Goal: Information Seeking & Learning: Learn about a topic

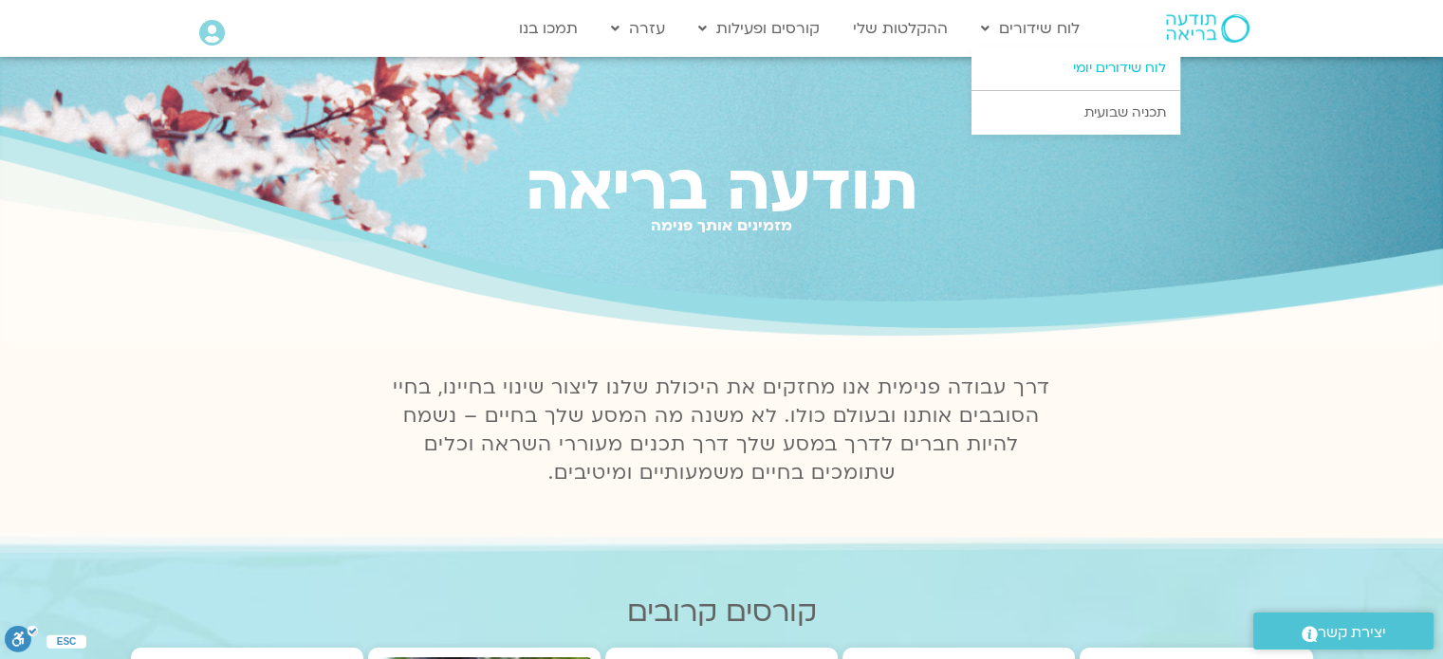
click at [1082, 67] on link "לוח שידורים יומי" at bounding box center [1075, 68] width 209 height 44
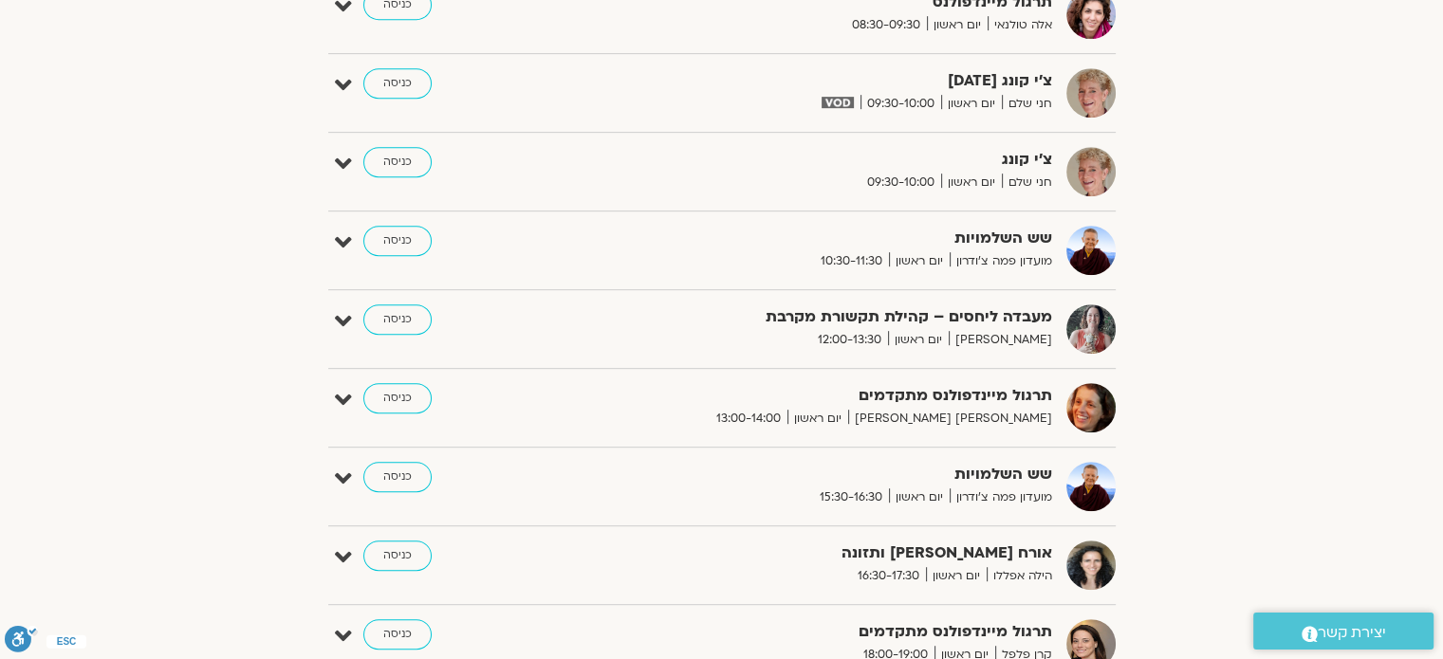
scroll to position [949, 0]
click at [387, 478] on link "כניסה" at bounding box center [397, 476] width 68 height 30
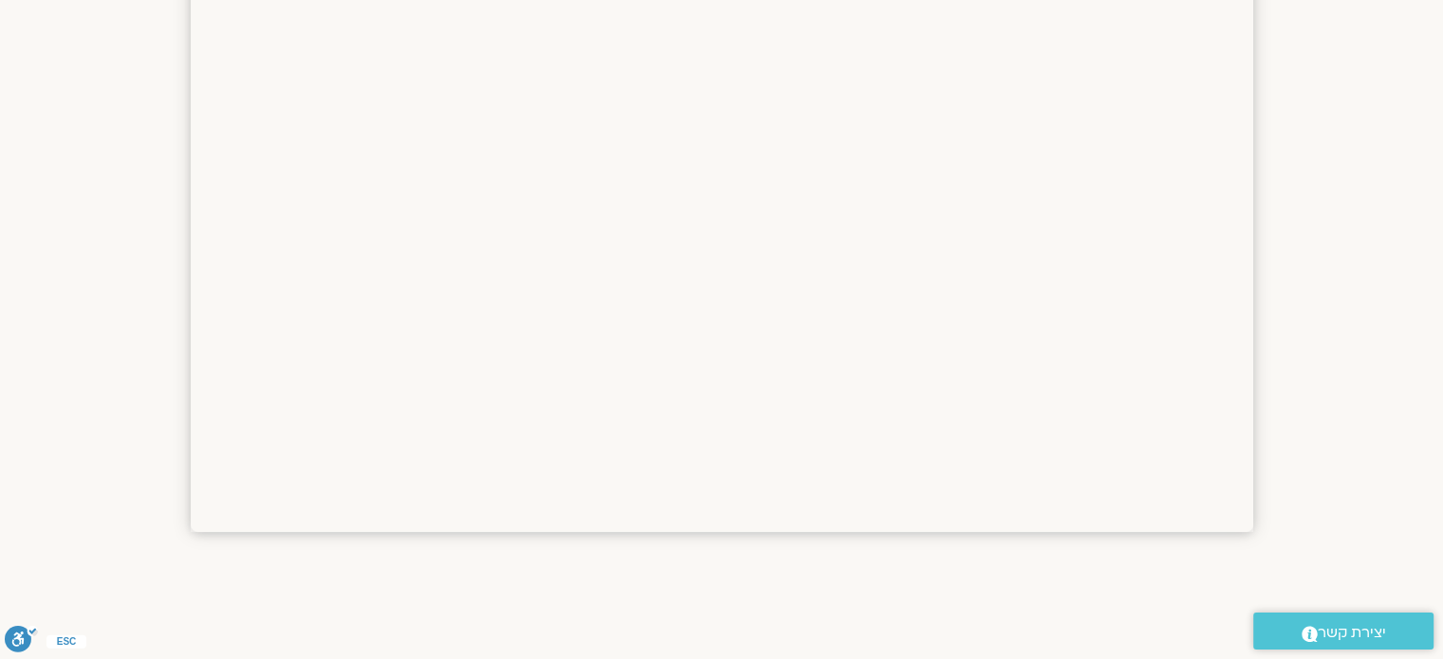
scroll to position [2835, 0]
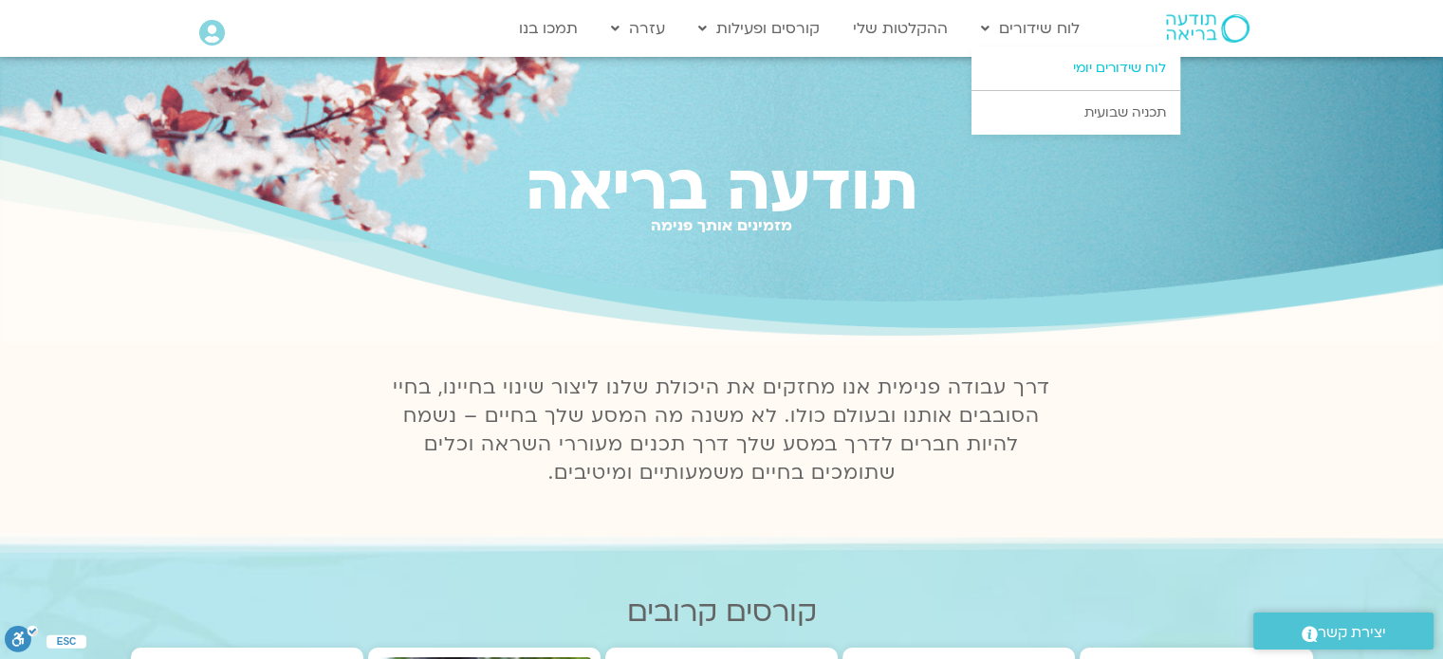
click at [1112, 71] on link "לוח שידורים יומי" at bounding box center [1075, 68] width 209 height 44
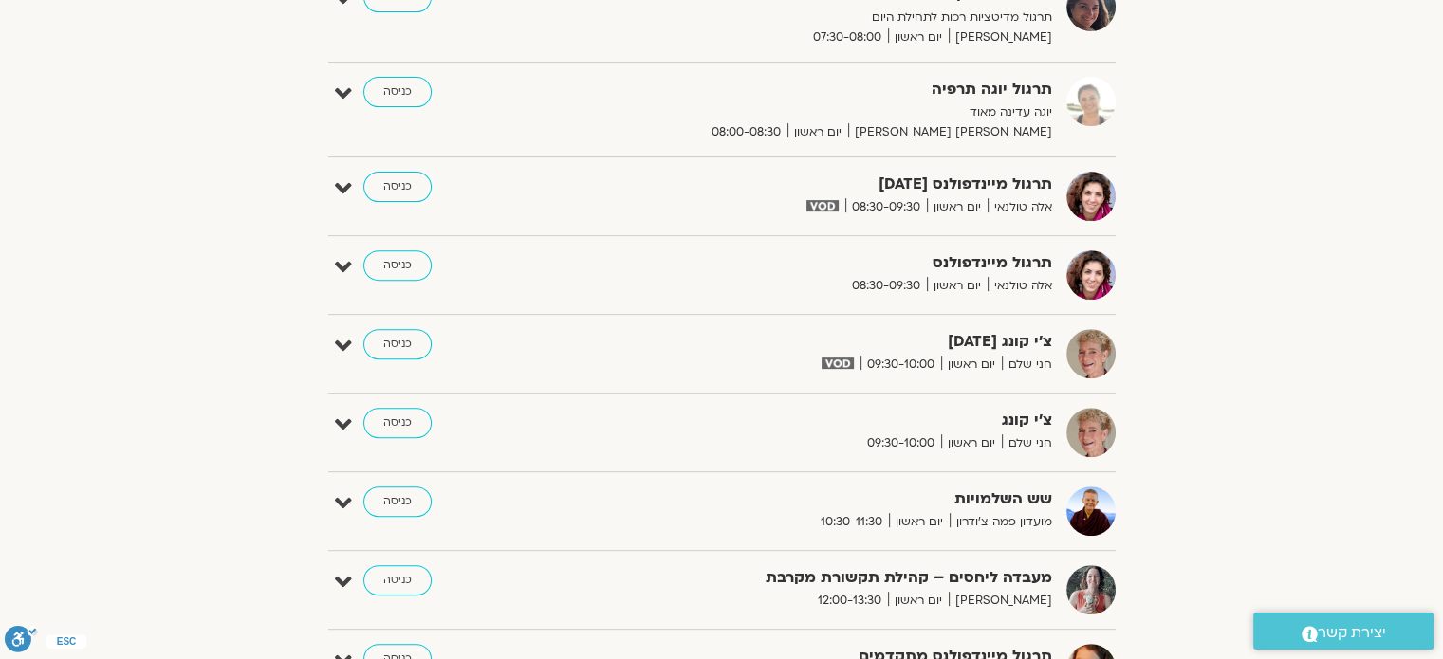
scroll to position [854, 0]
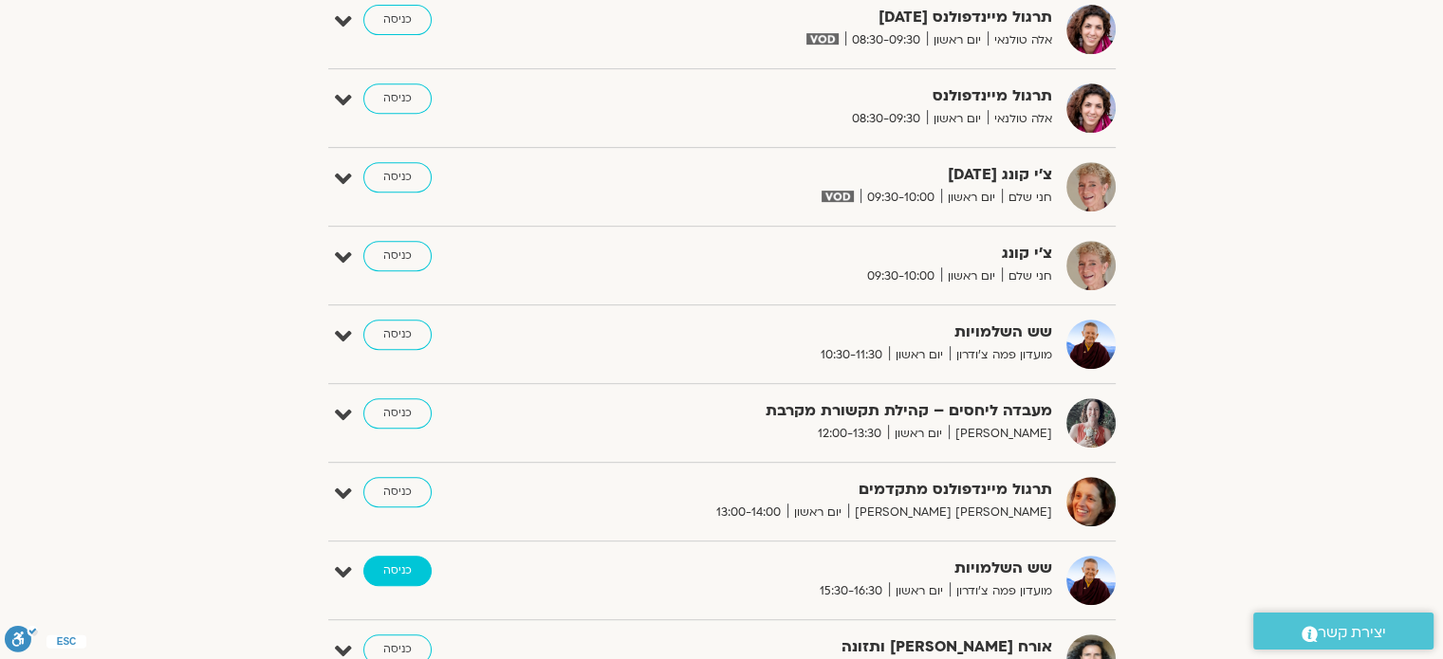
click at [402, 570] on link "כניסה" at bounding box center [397, 571] width 68 height 30
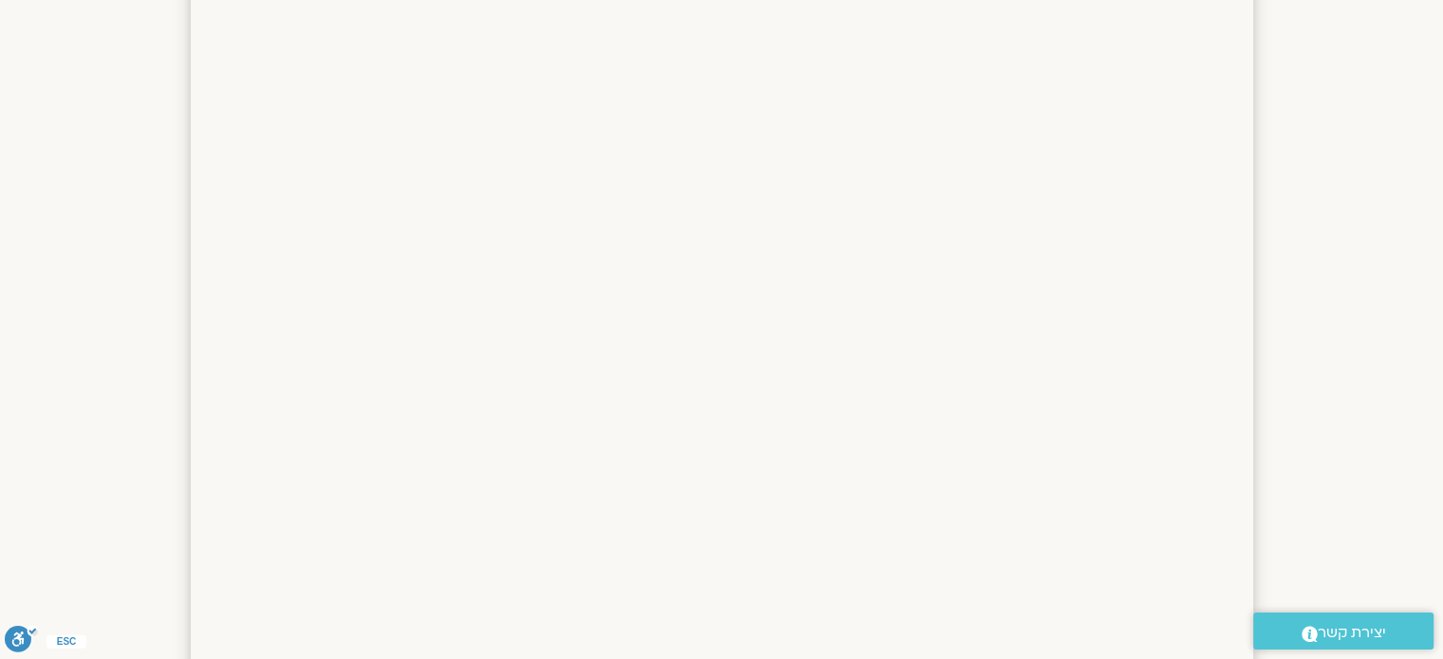
scroll to position [854, 0]
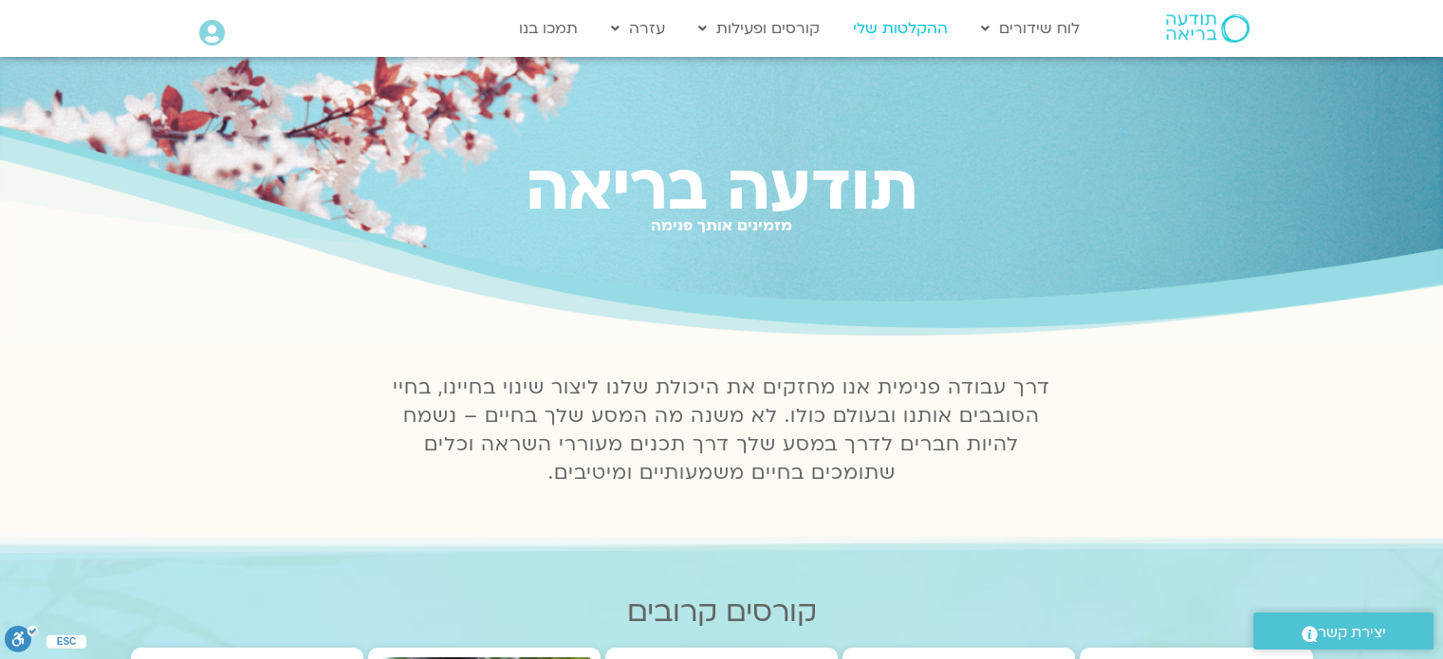
click at [871, 27] on link "ההקלטות שלי" at bounding box center [900, 28] width 114 height 36
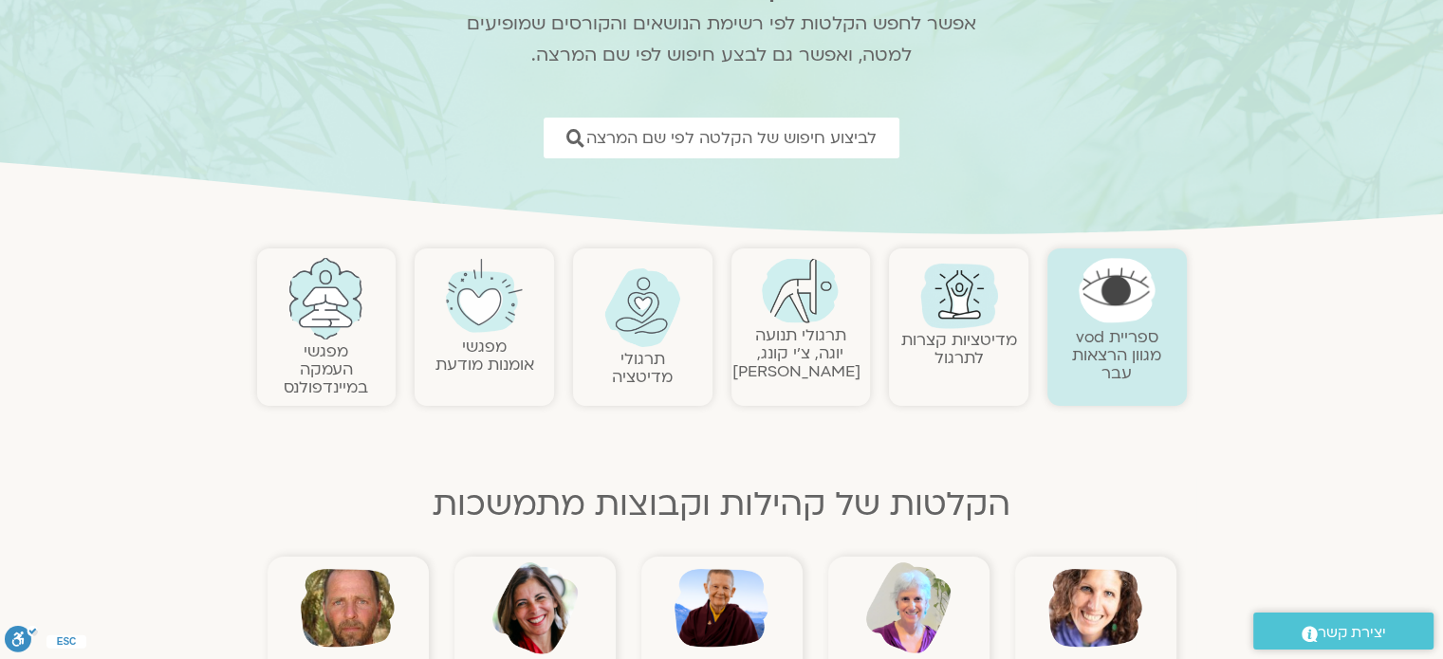
scroll to position [190, 0]
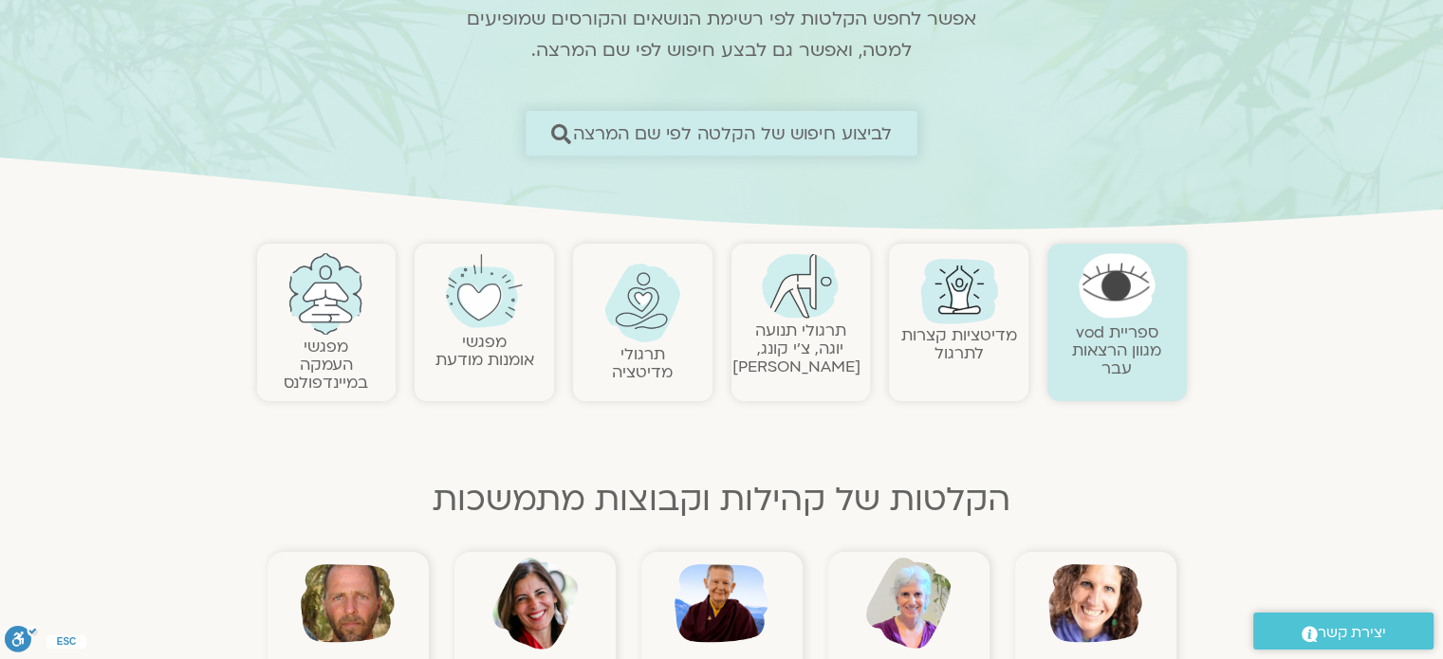
click at [855, 139] on span "לביצוע חיפוש של הקלטה לפי שם המרצה" at bounding box center [733, 133] width 320 height 20
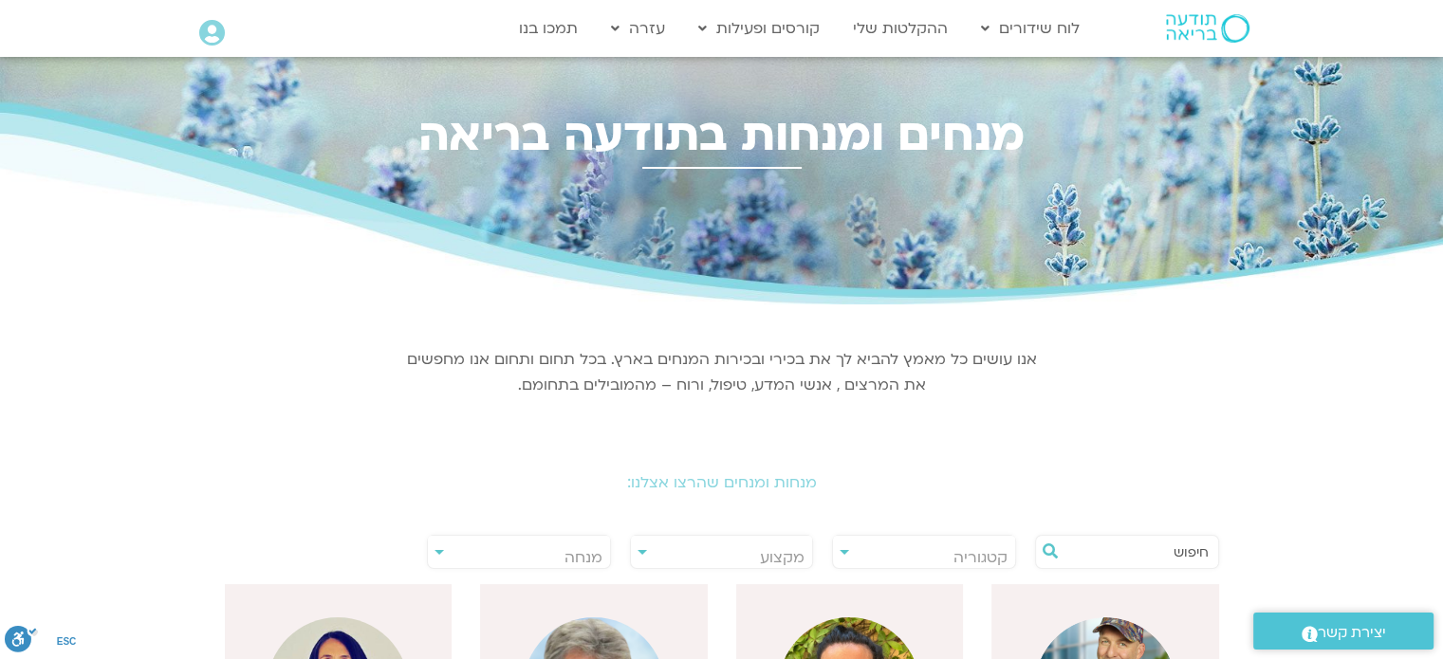
click at [440, 558] on span "מנחה" at bounding box center [519, 558] width 182 height 44
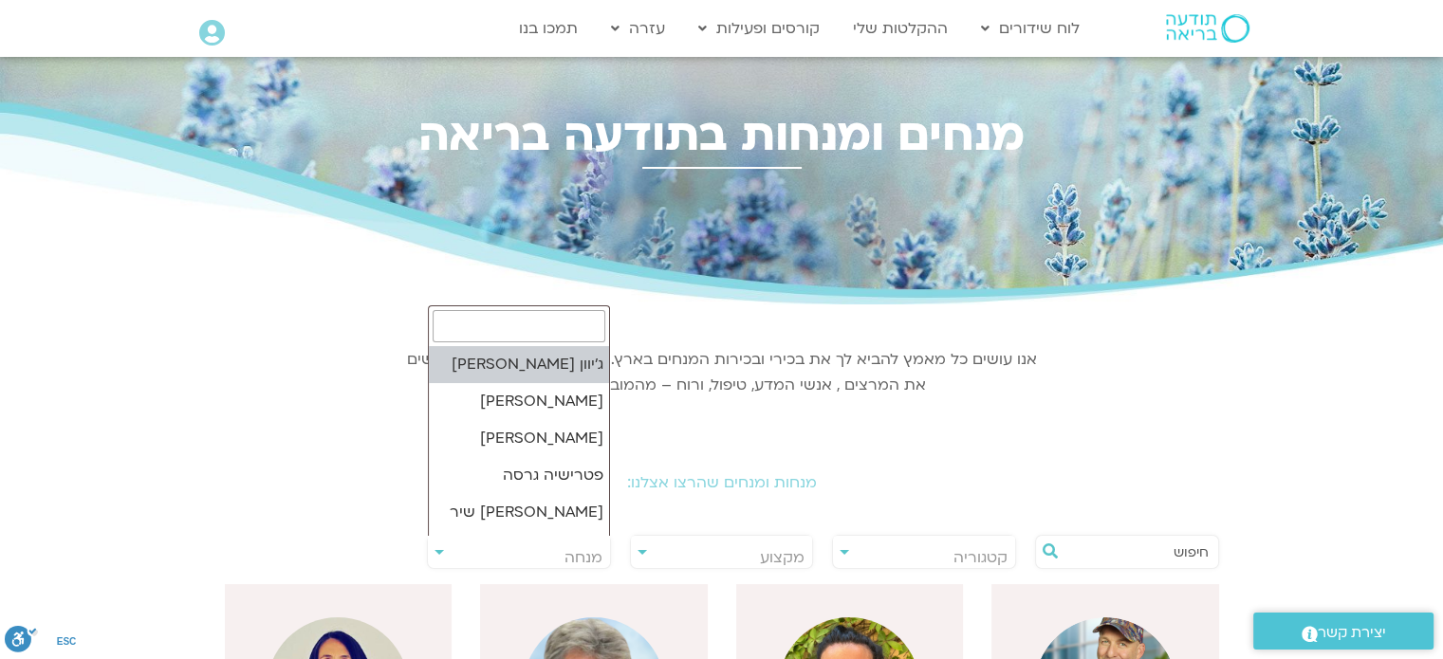
click at [583, 332] on input "search" at bounding box center [519, 326] width 173 height 32
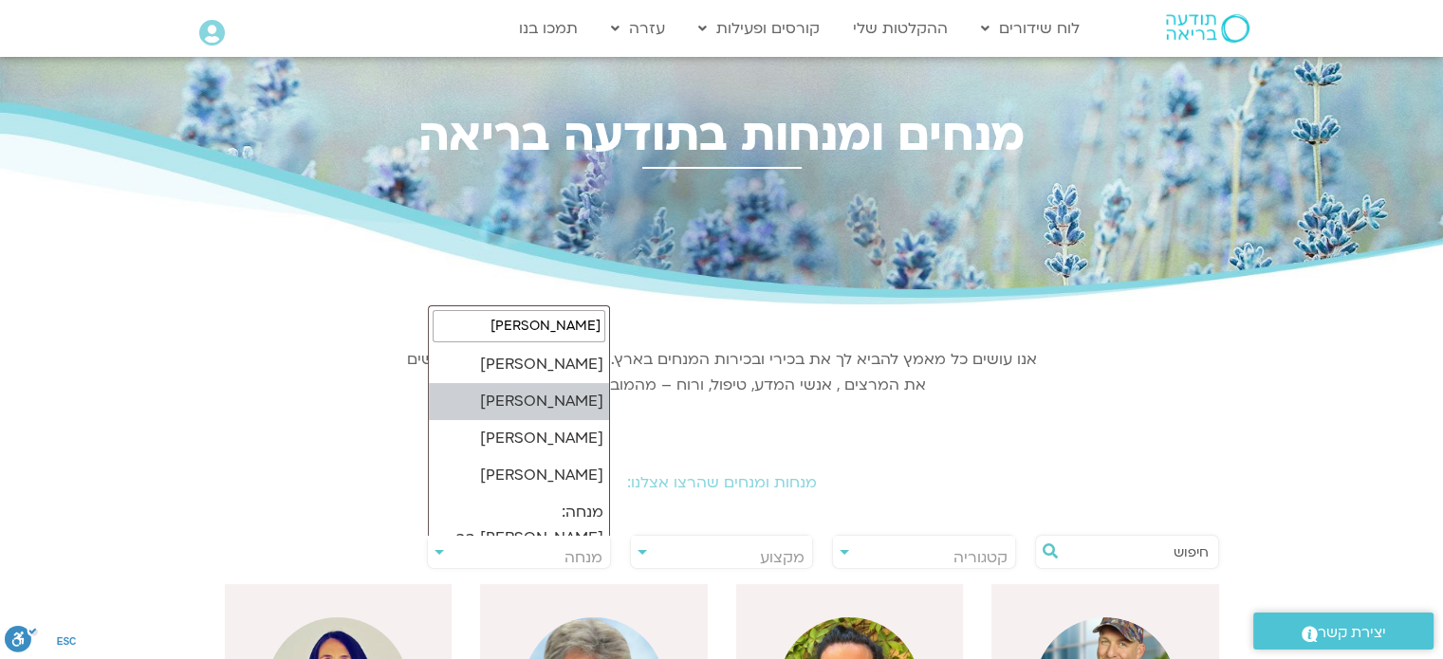
type input "רון"
select select "*****"
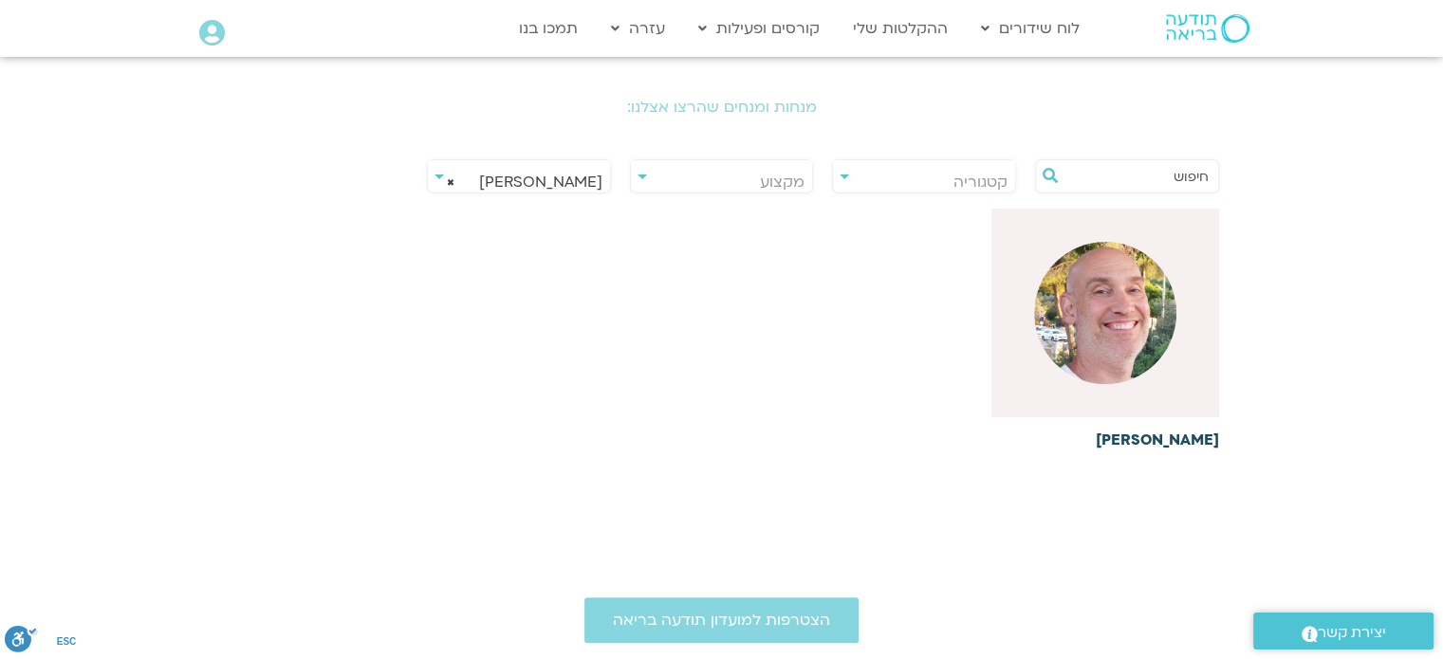
scroll to position [379, 0]
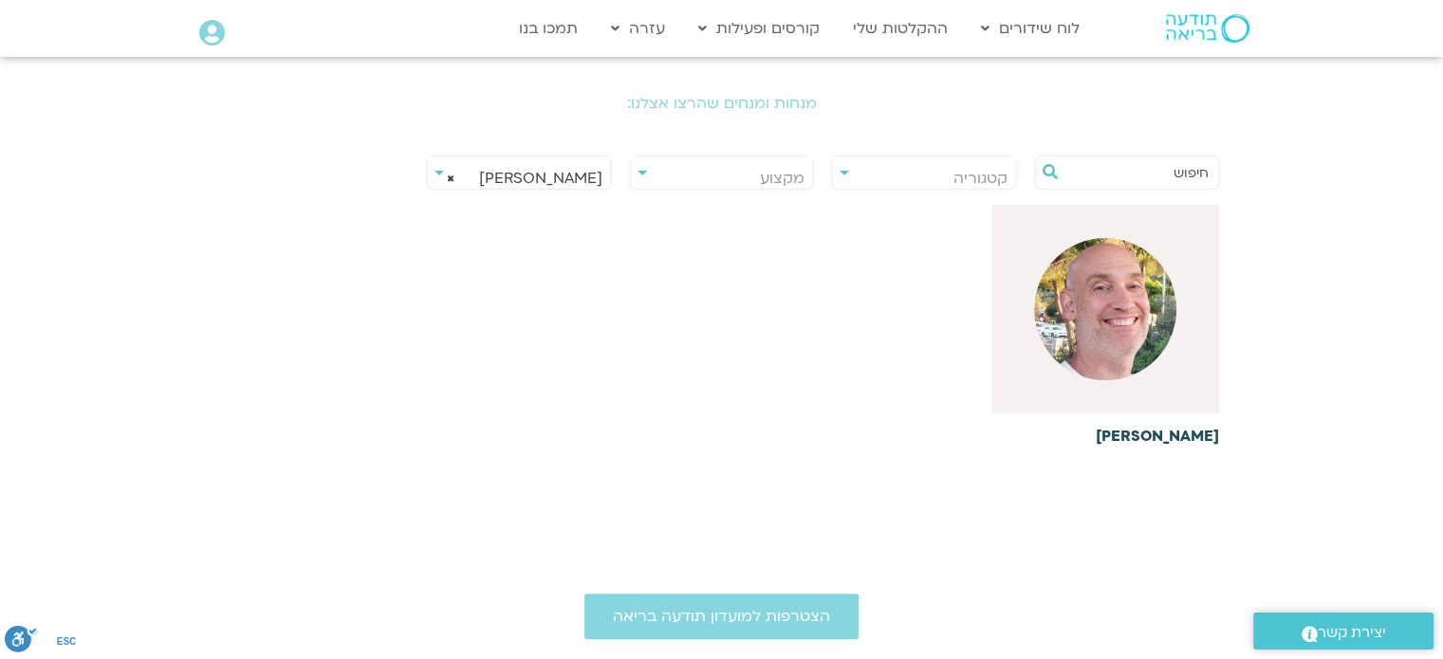
click at [1192, 434] on h6 "[PERSON_NAME]" at bounding box center [1105, 436] width 228 height 17
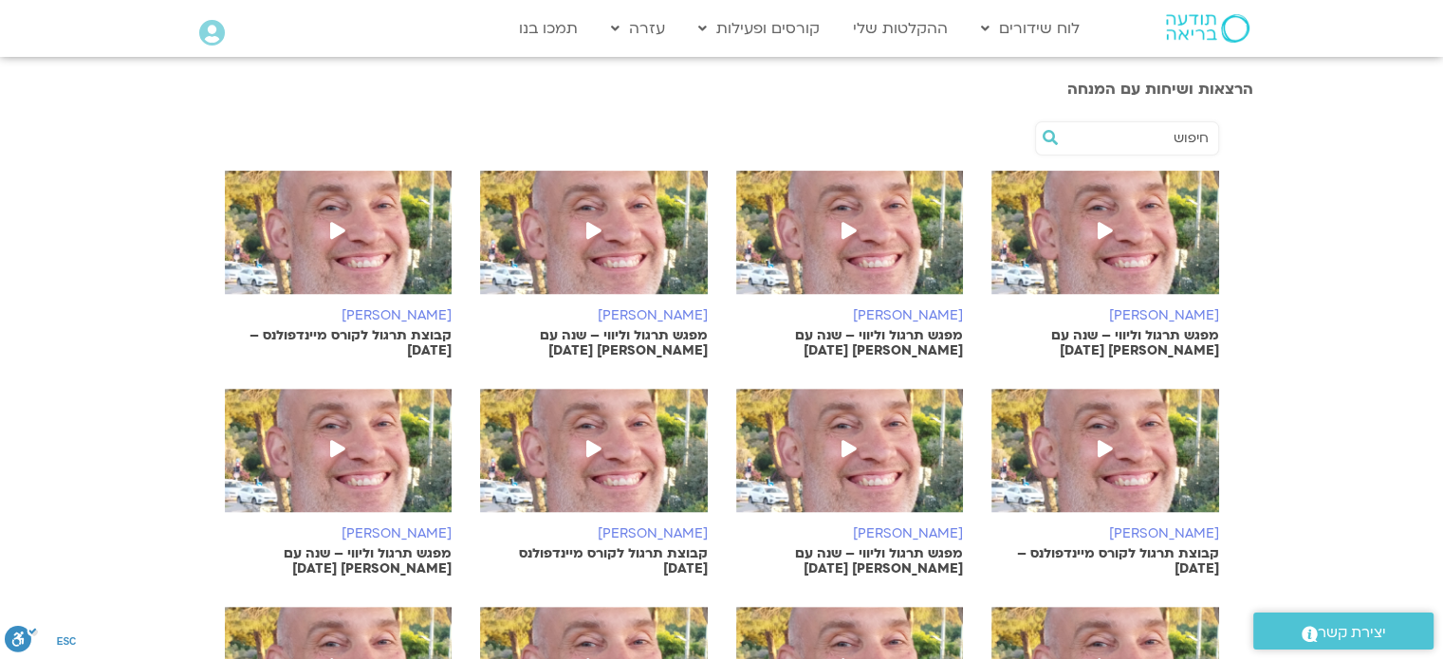
scroll to position [664, 0]
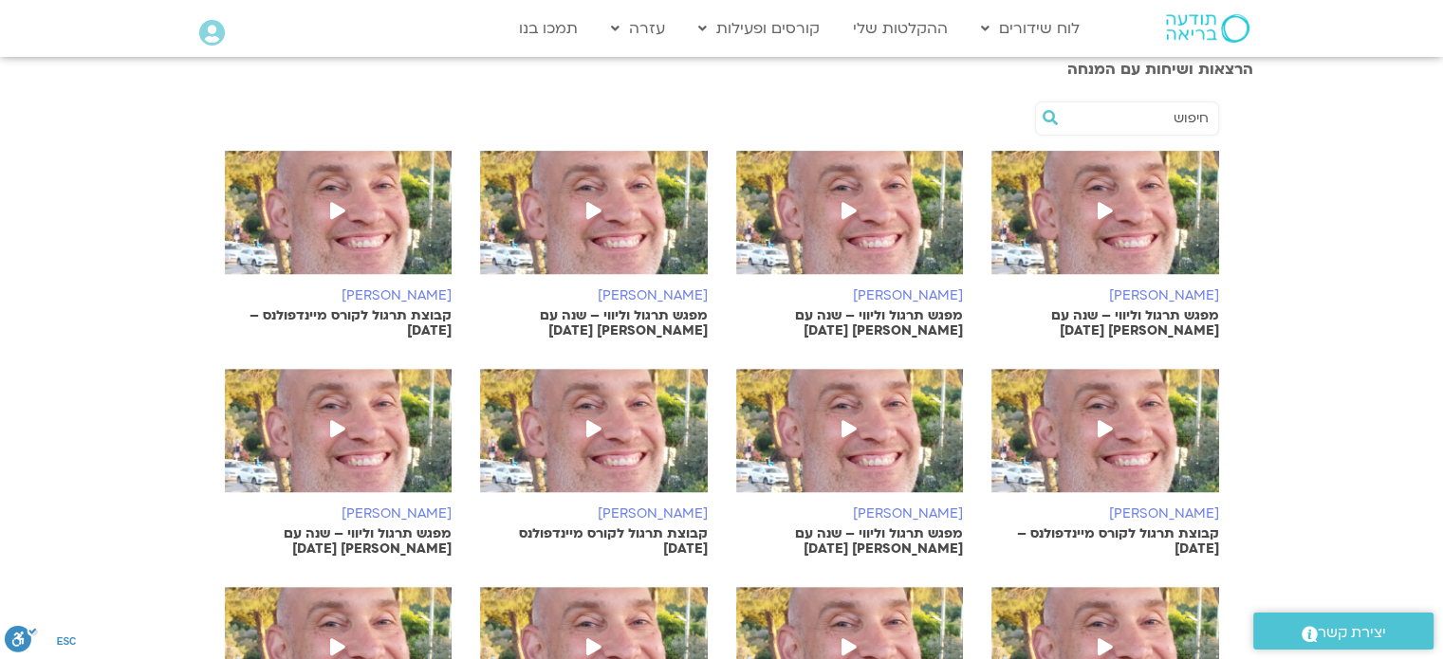
click at [594, 210] on icon at bounding box center [593, 210] width 15 height 17
click at [846, 209] on icon at bounding box center [849, 210] width 15 height 17
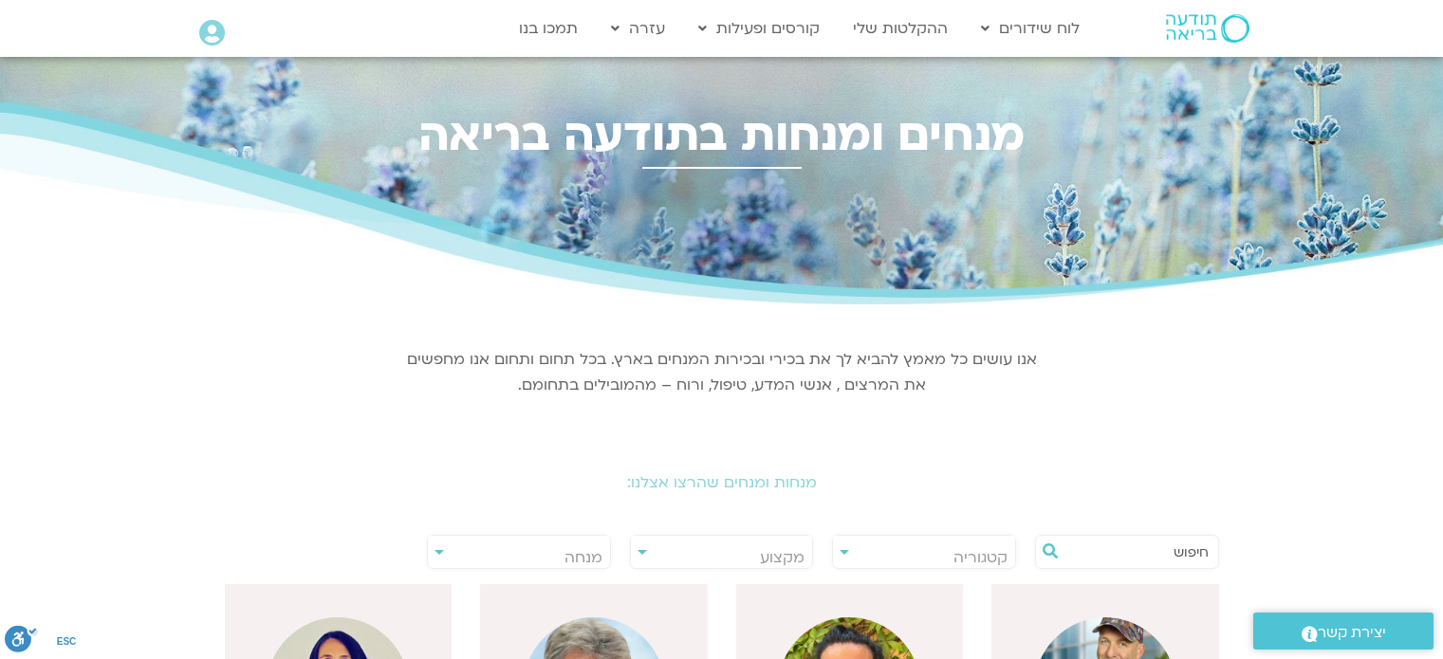
select select "*****"
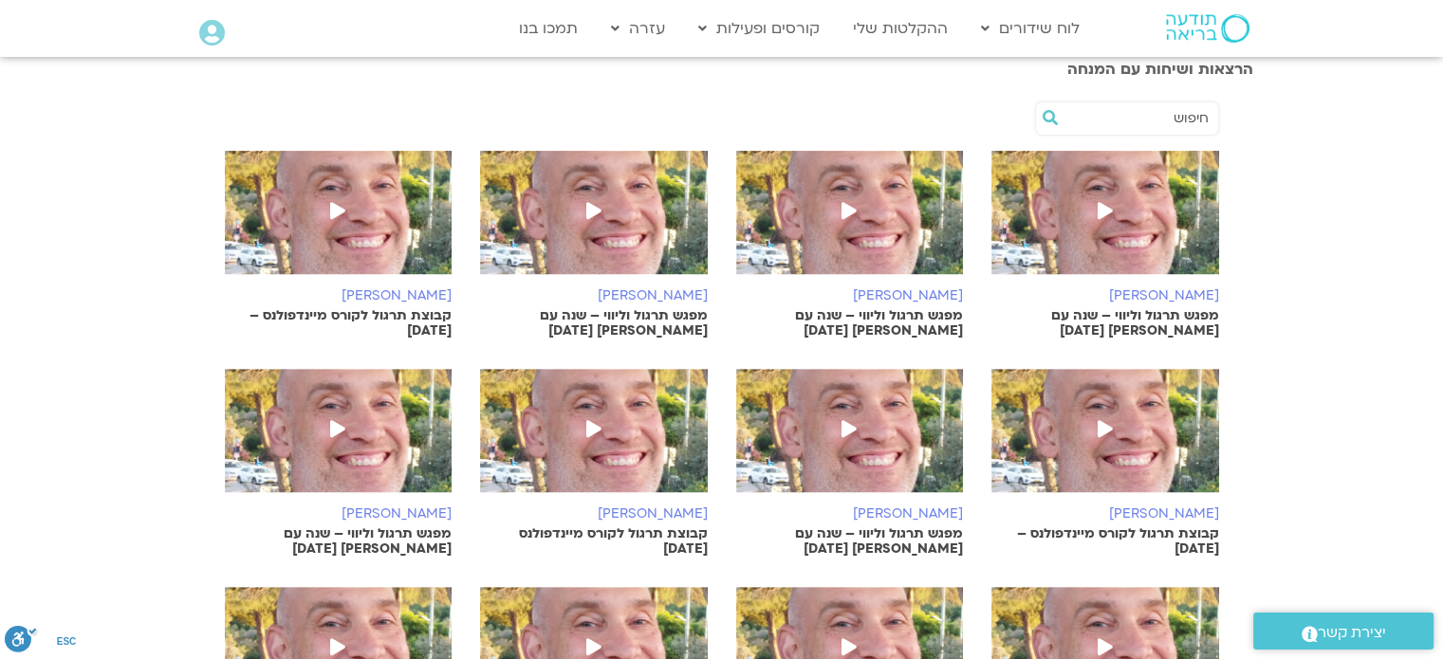
click at [591, 209] on icon at bounding box center [593, 210] width 15 height 17
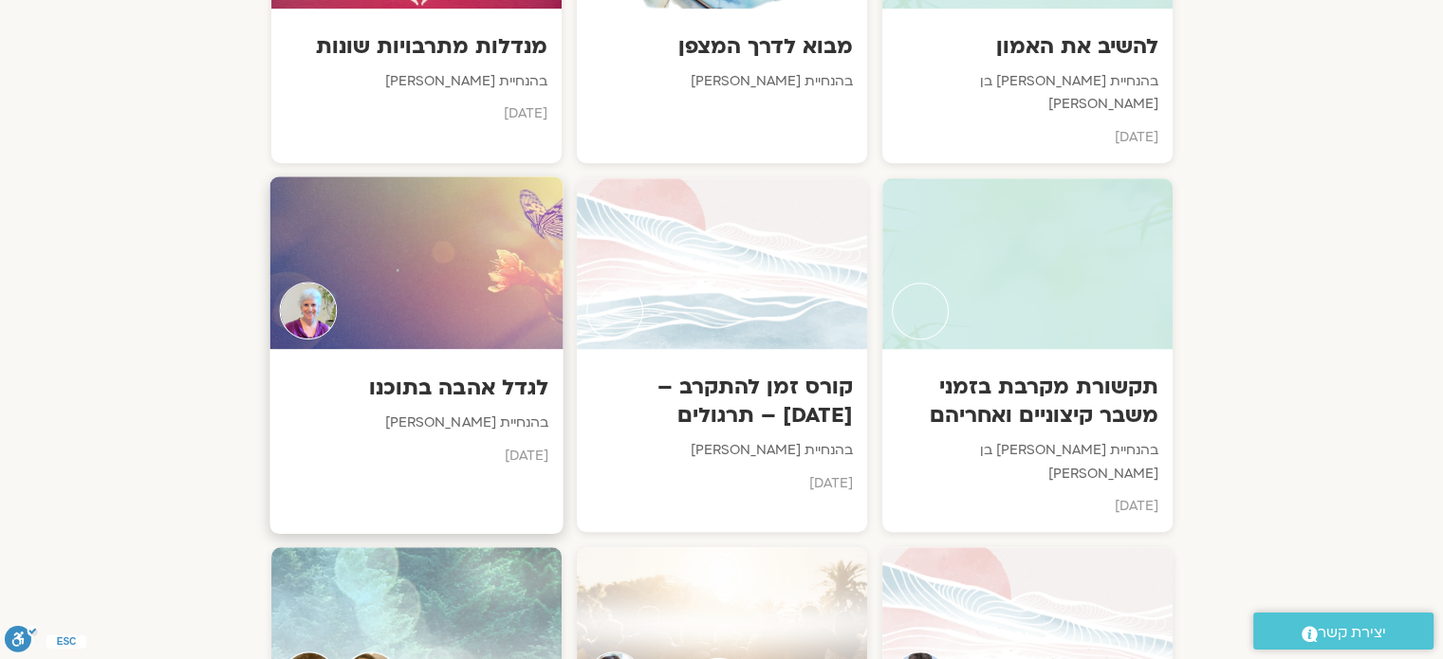
scroll to position [1001, 0]
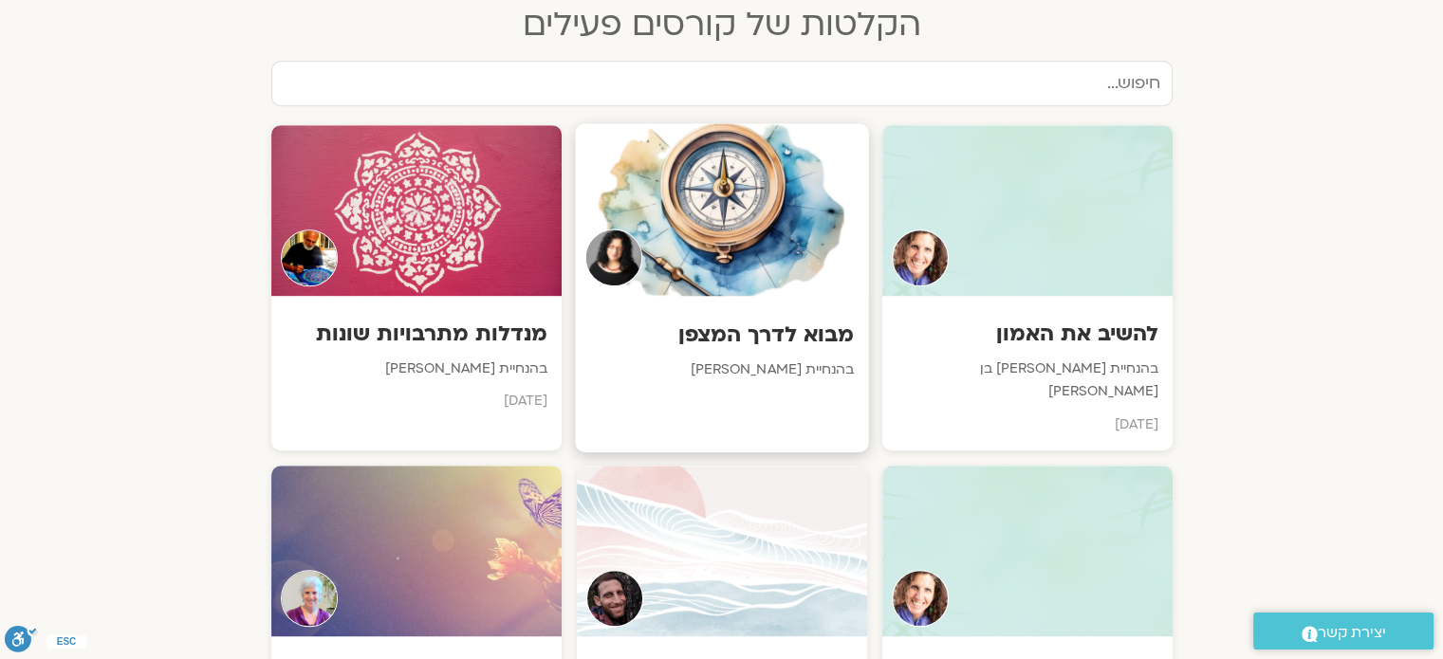
click at [748, 192] on div at bounding box center [721, 209] width 293 height 173
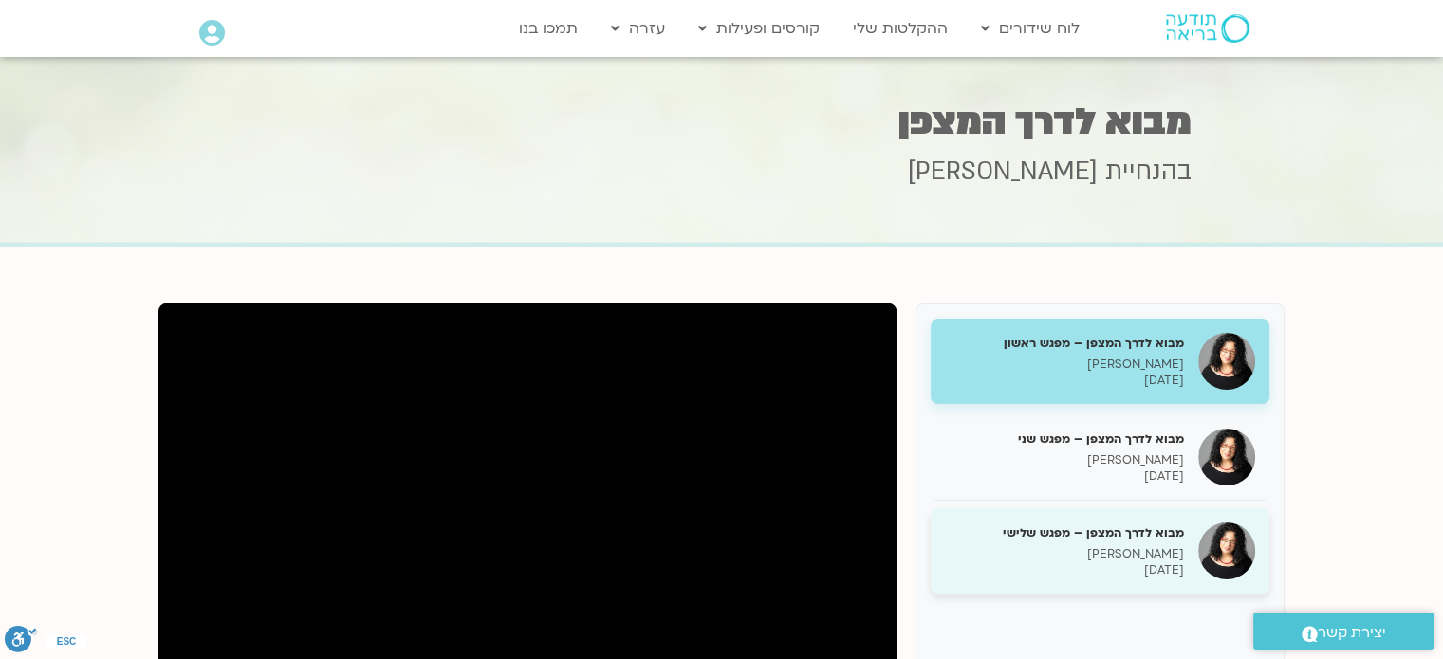
click at [1180, 566] on p "[DATE]" at bounding box center [1064, 571] width 239 height 16
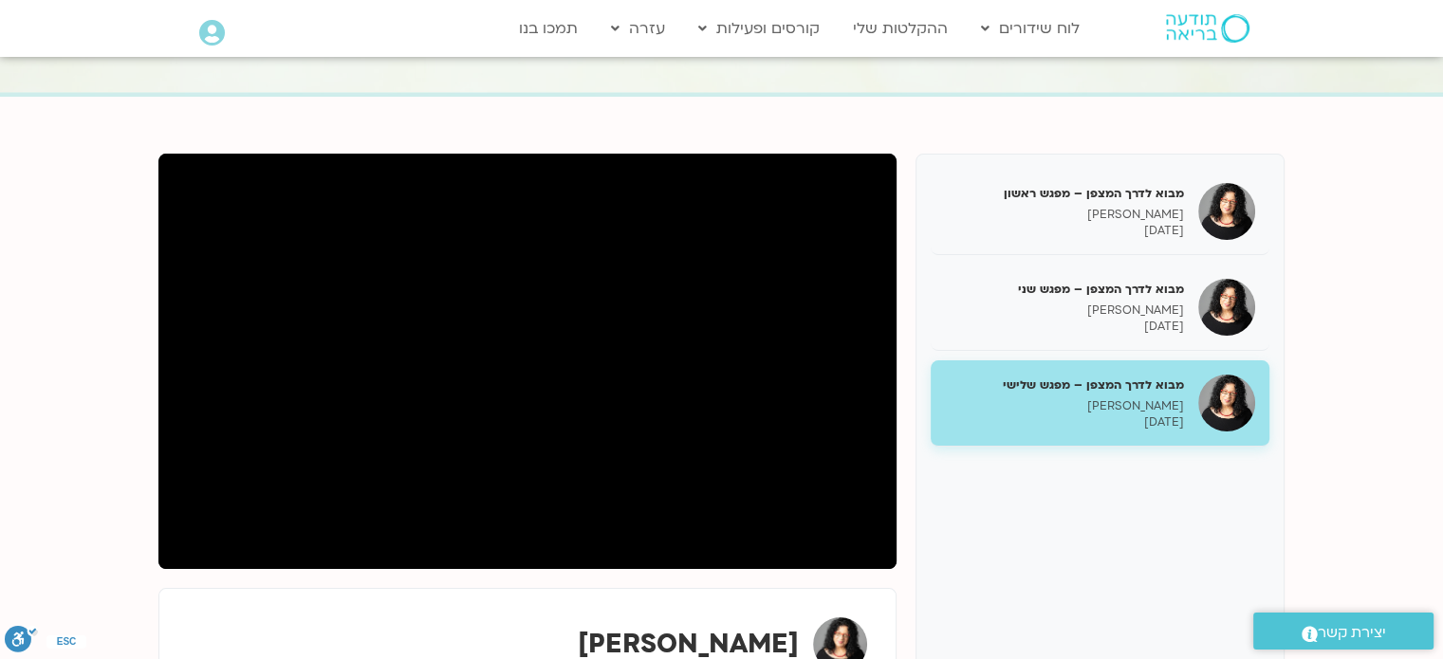
scroll to position [190, 0]
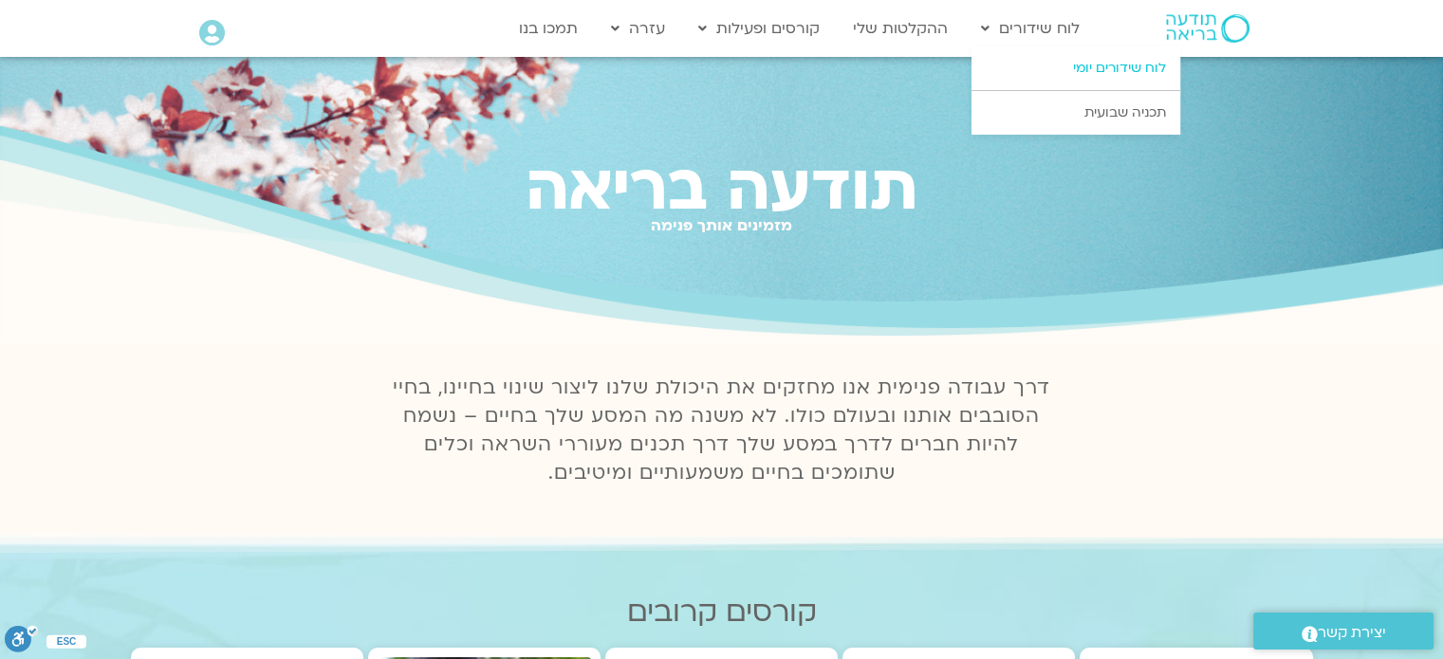
click at [1068, 69] on link "לוח שידורים יומי" at bounding box center [1075, 68] width 209 height 44
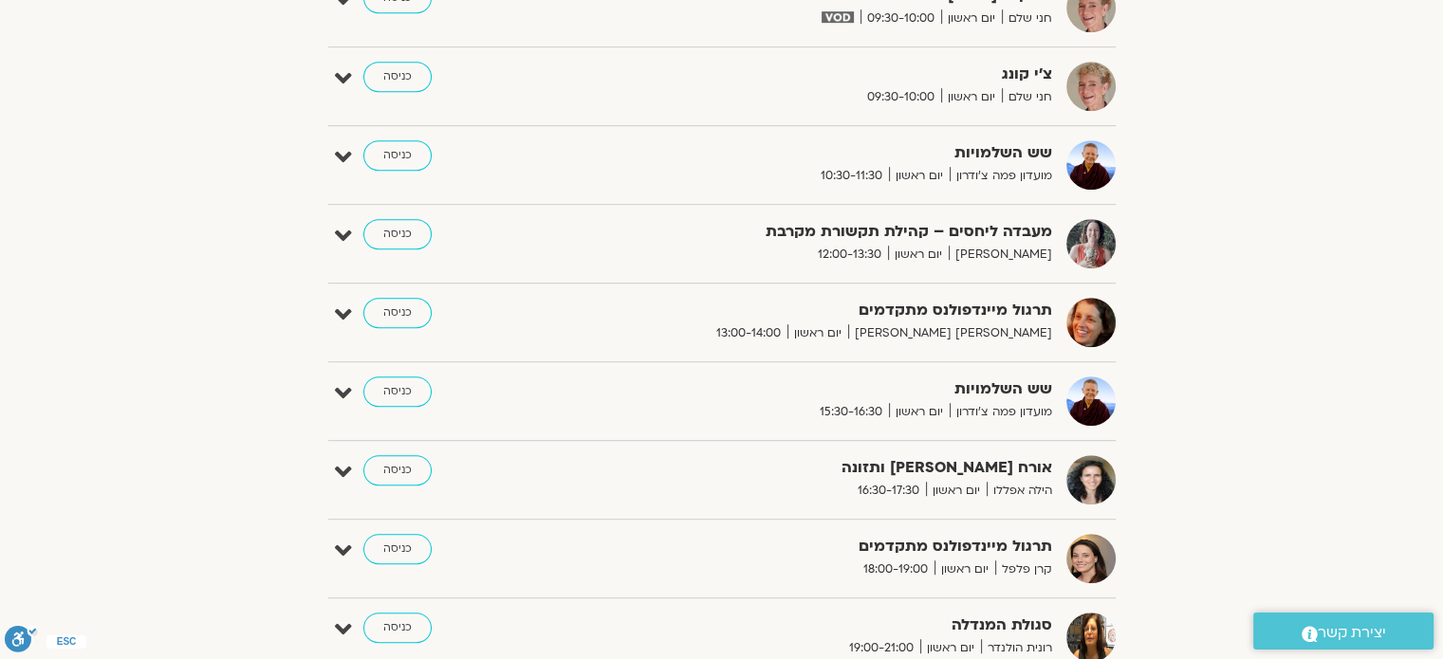
scroll to position [1044, 0]
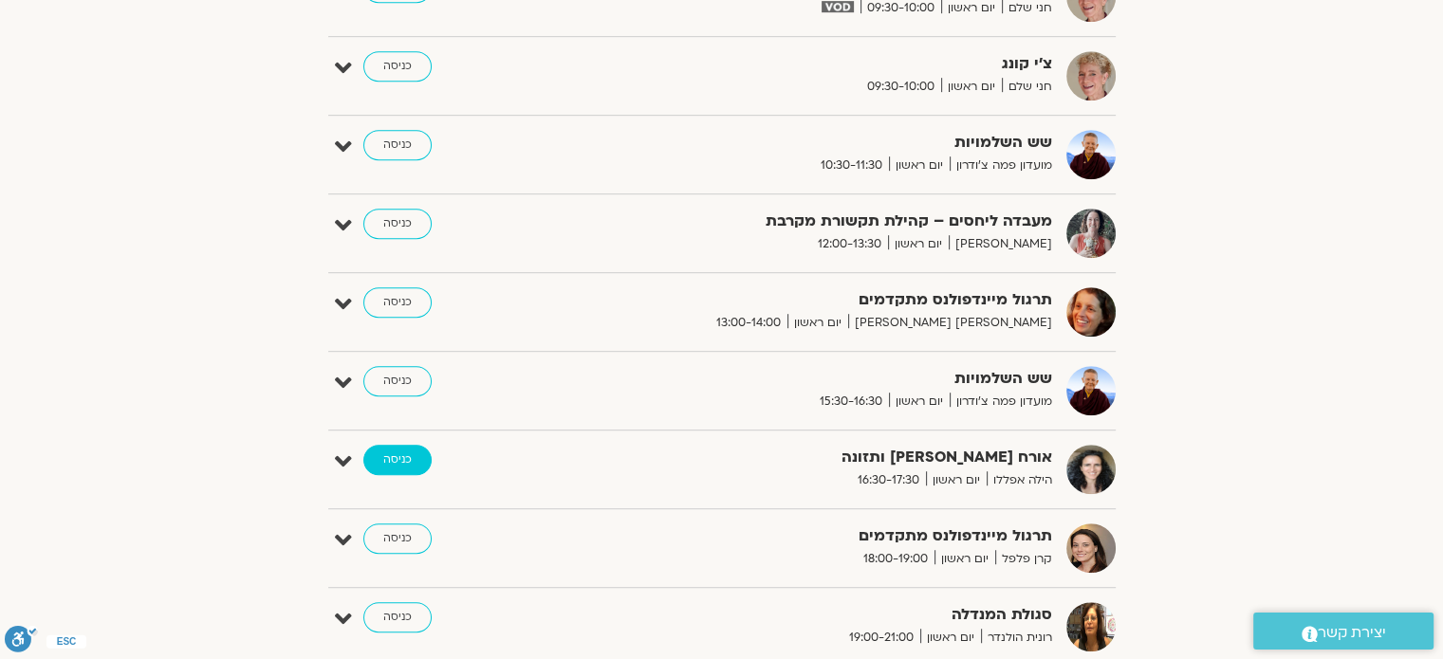
click at [387, 461] on link "כניסה" at bounding box center [397, 460] width 68 height 30
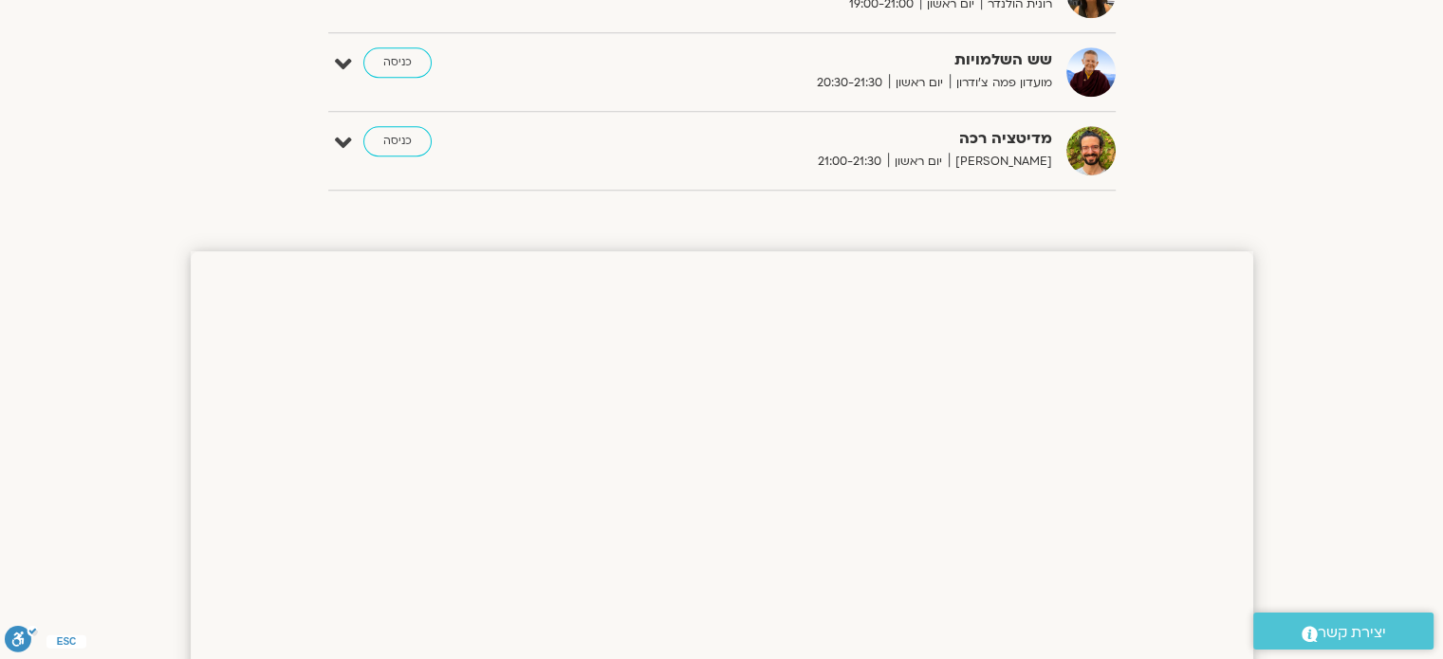
scroll to position [1317, 0]
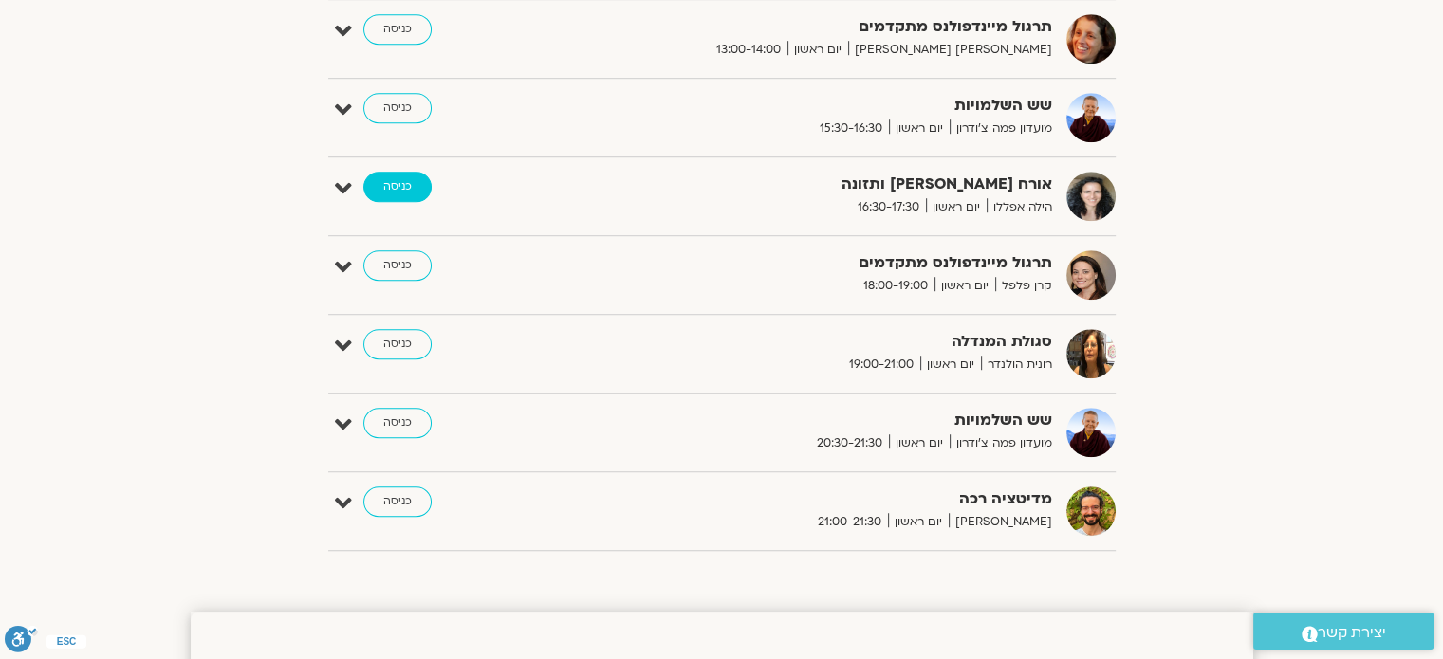
click at [394, 185] on link "כניסה" at bounding box center [397, 187] width 68 height 30
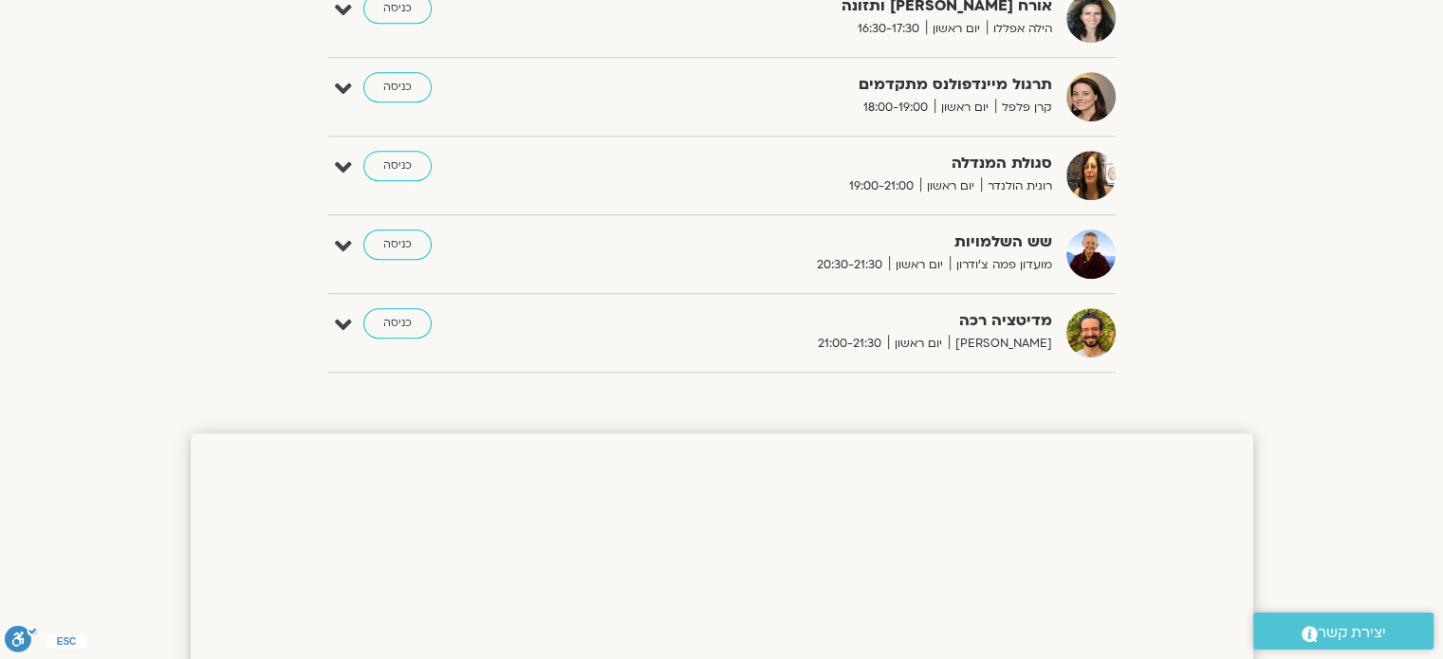
scroll to position [1116, 0]
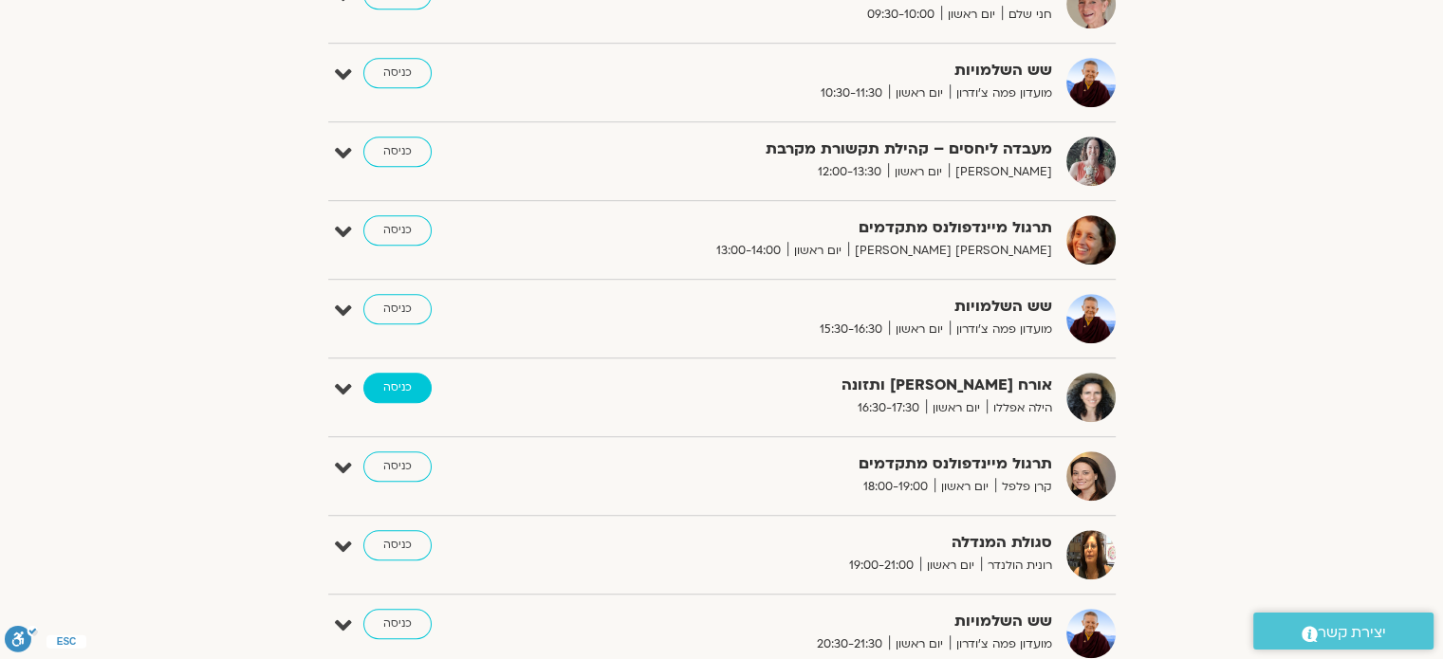
click at [395, 389] on link "כניסה" at bounding box center [397, 388] width 68 height 30
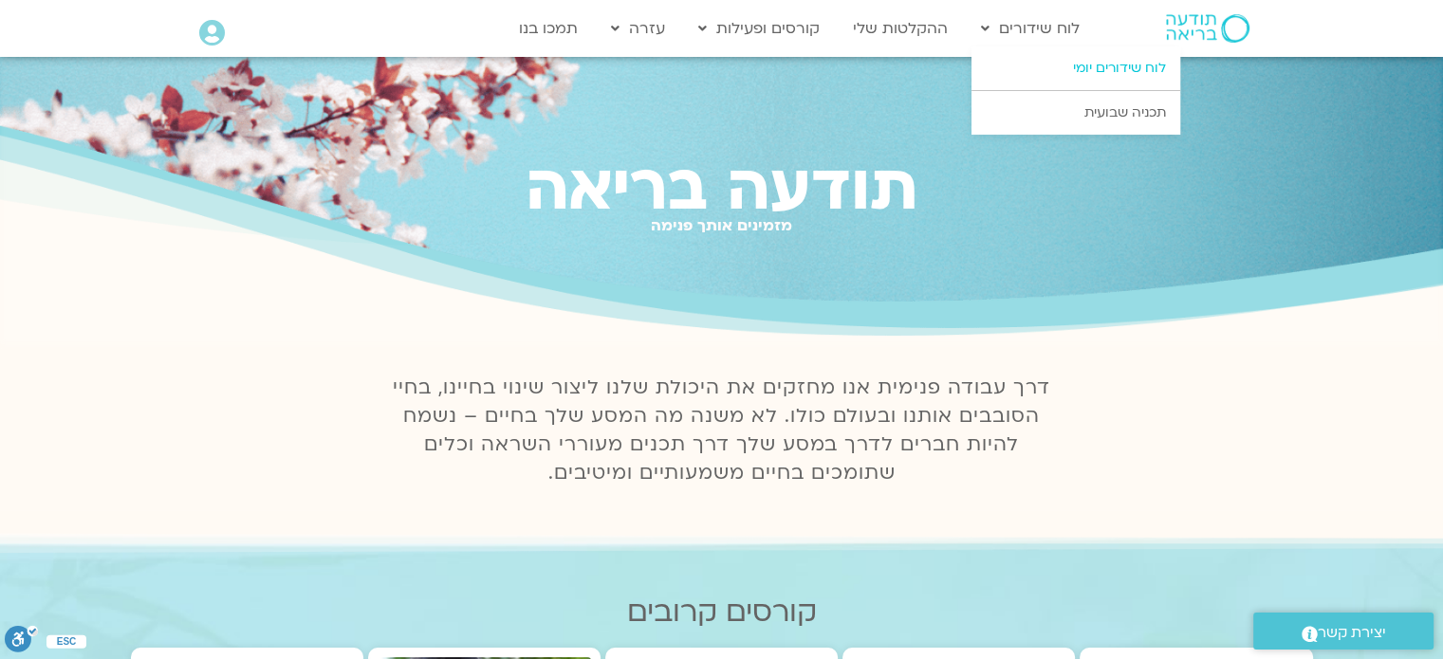
click at [1089, 66] on link "לוח שידורים יומי" at bounding box center [1075, 68] width 209 height 44
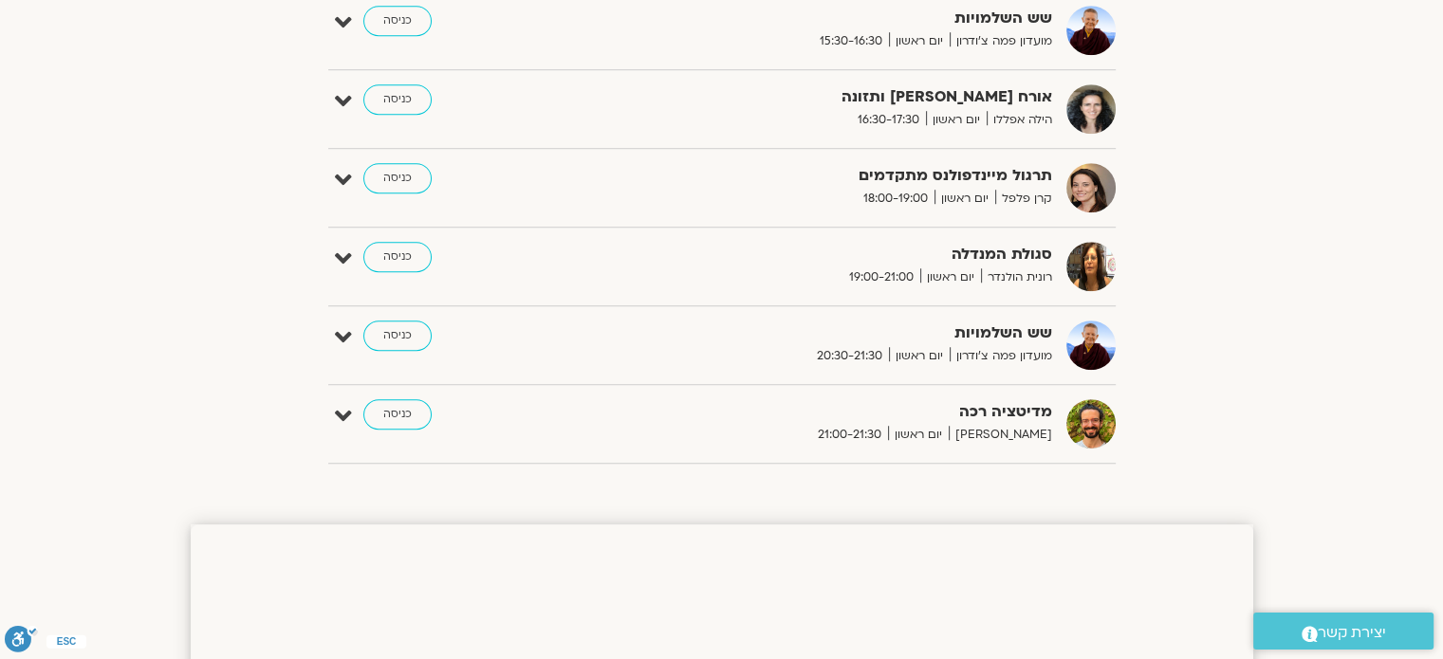
scroll to position [1127, 0]
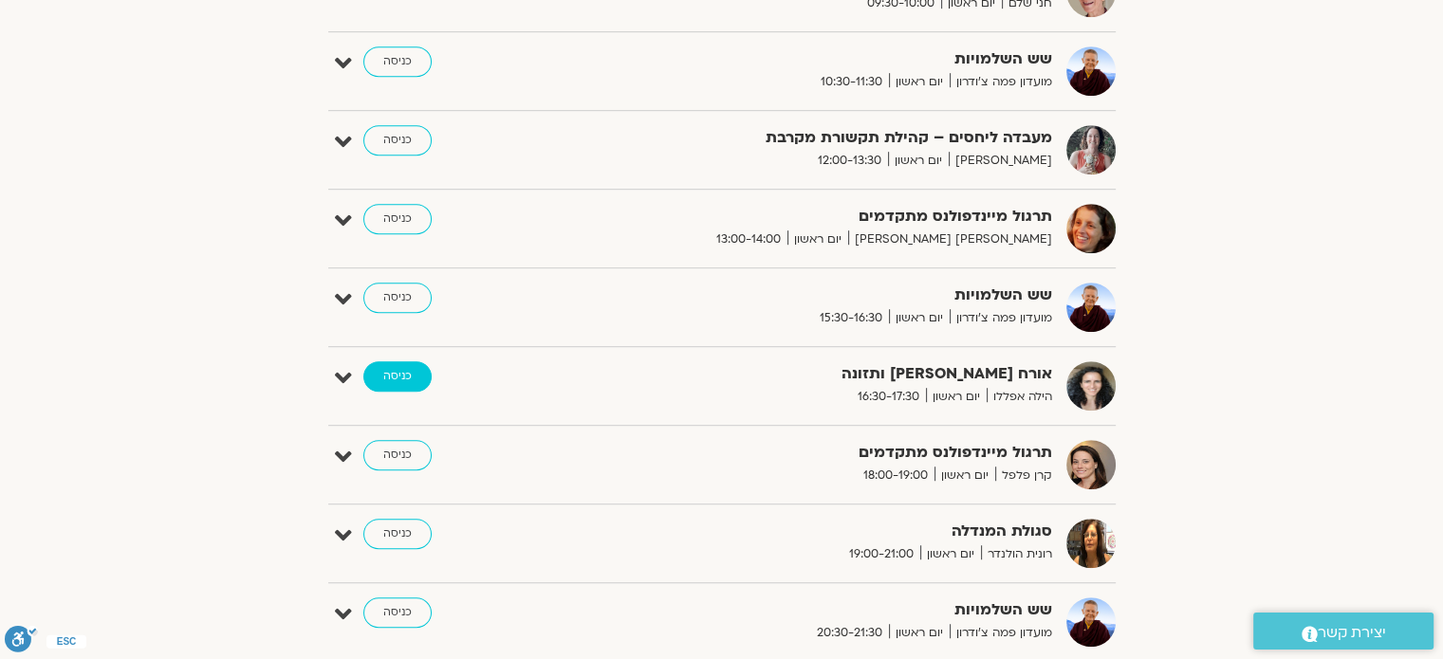
click at [387, 379] on link "כניסה" at bounding box center [397, 376] width 68 height 30
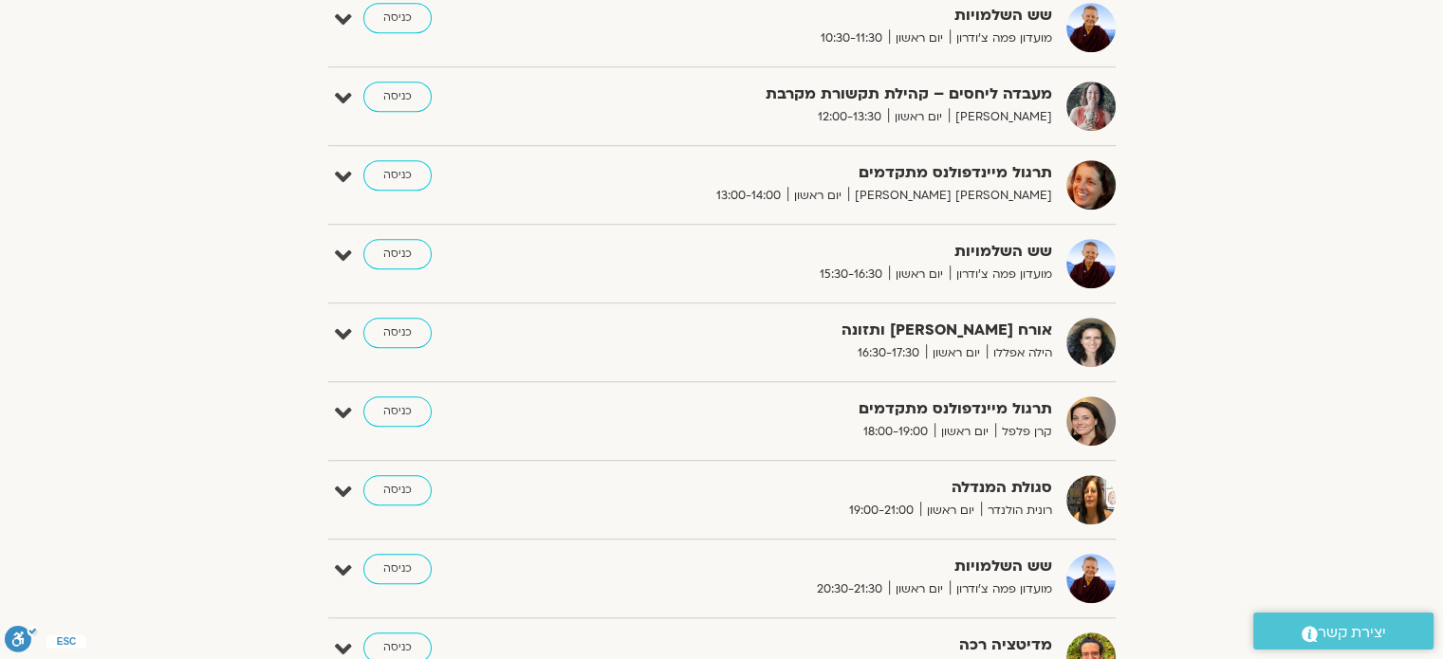
scroll to position [1222, 0]
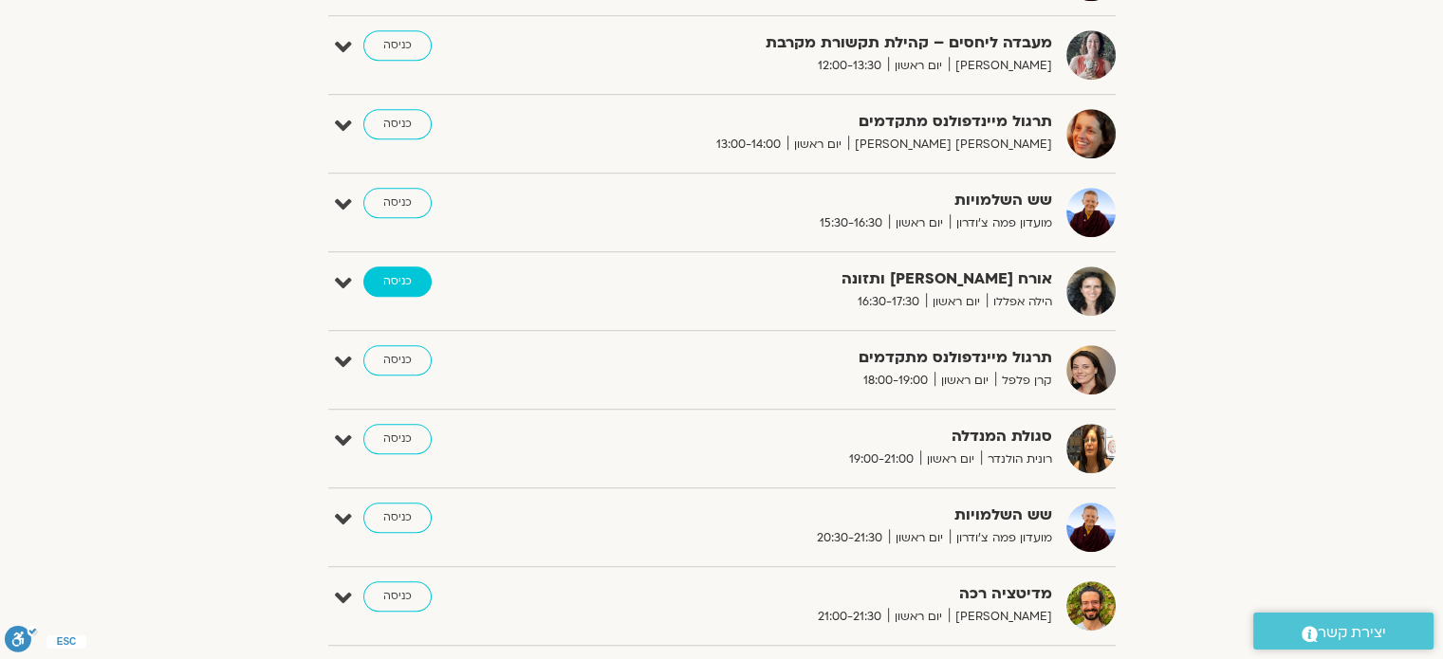
click at [413, 281] on link "כניסה" at bounding box center [397, 282] width 68 height 30
